Goal: Task Accomplishment & Management: Manage account settings

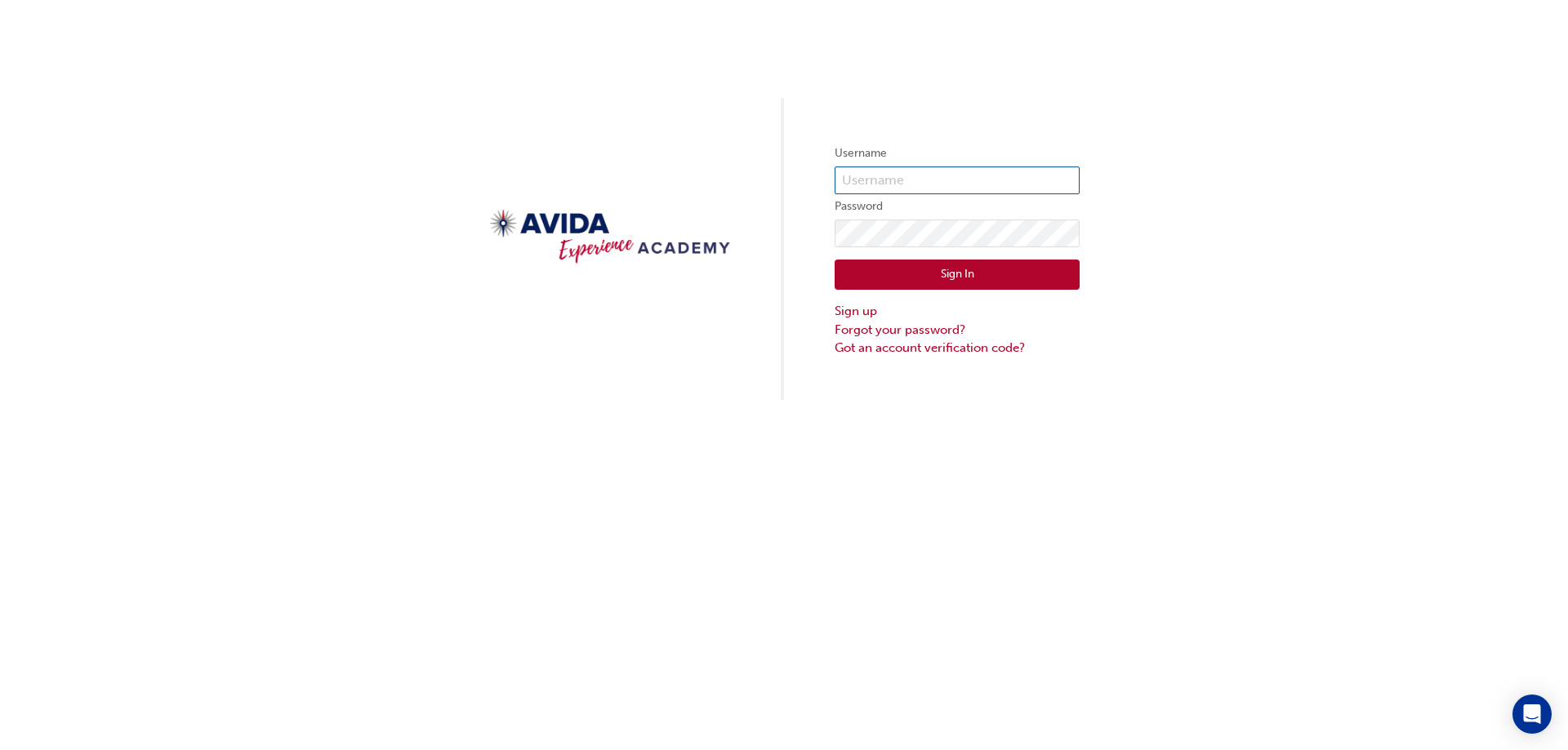
type input "mmuscat"
click at [952, 275] on button "Sign In" at bounding box center [956, 275] width 245 height 31
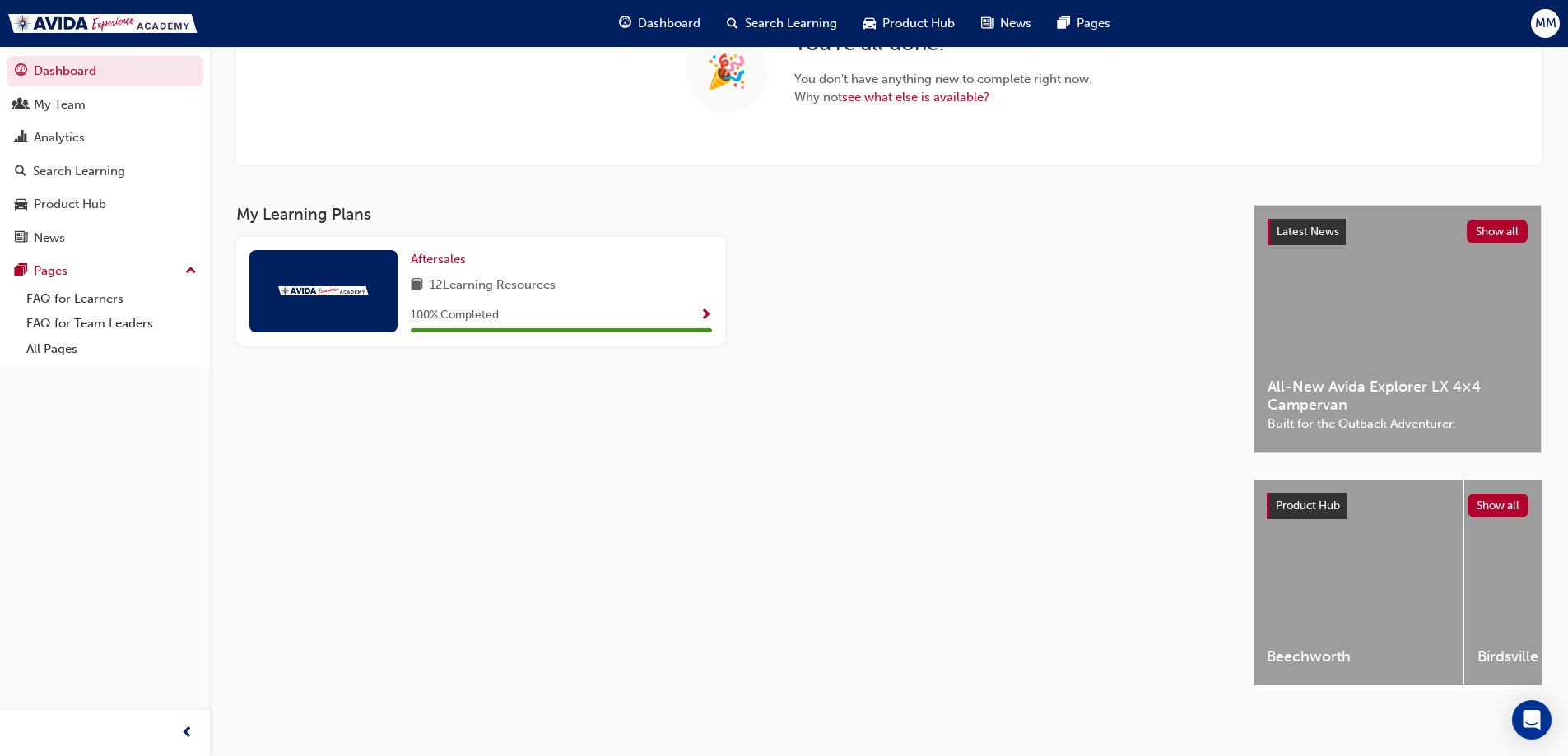
scroll to position [177, 0]
